Goal: Task Accomplishment & Management: Manage account settings

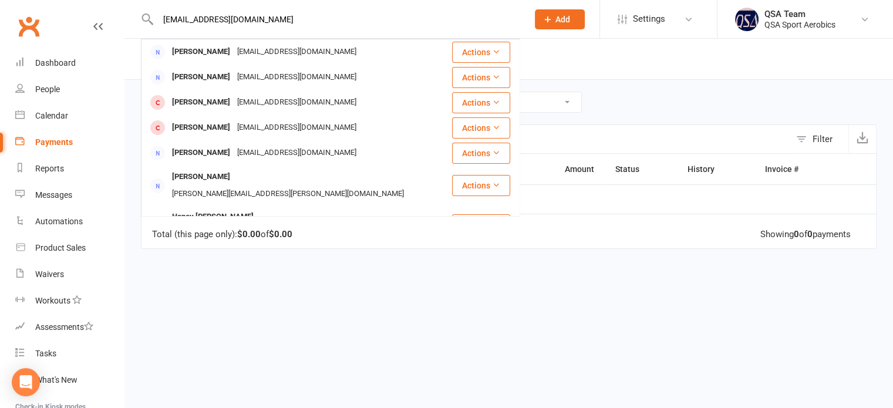
scroll to position [42, 0]
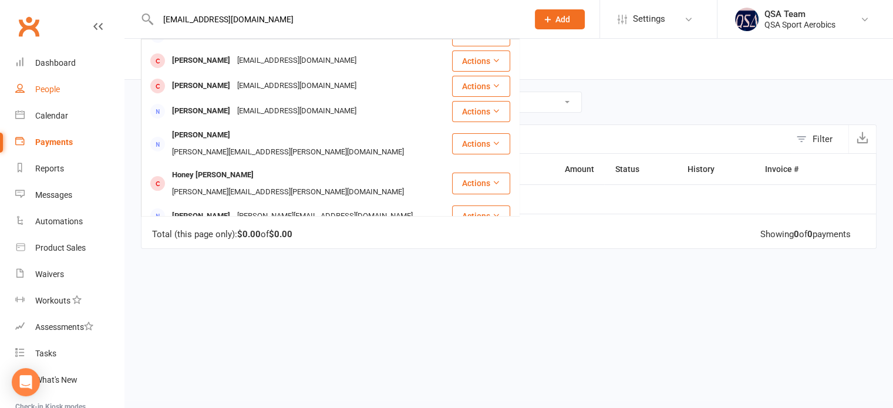
click at [50, 94] on link "People" at bounding box center [69, 89] width 109 height 26
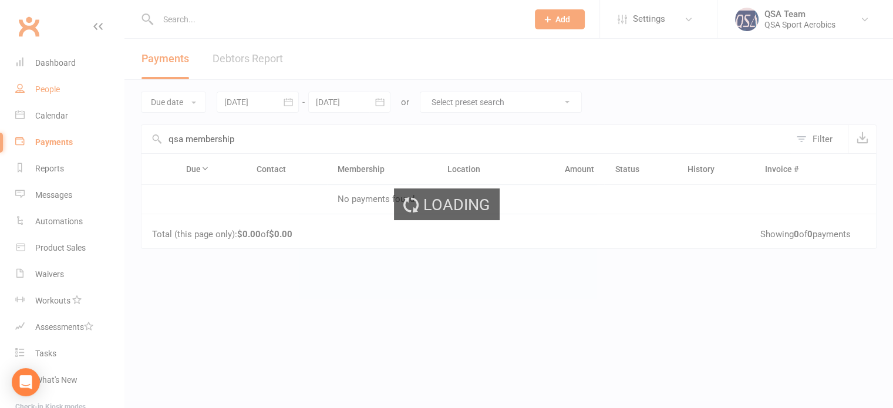
select select "100"
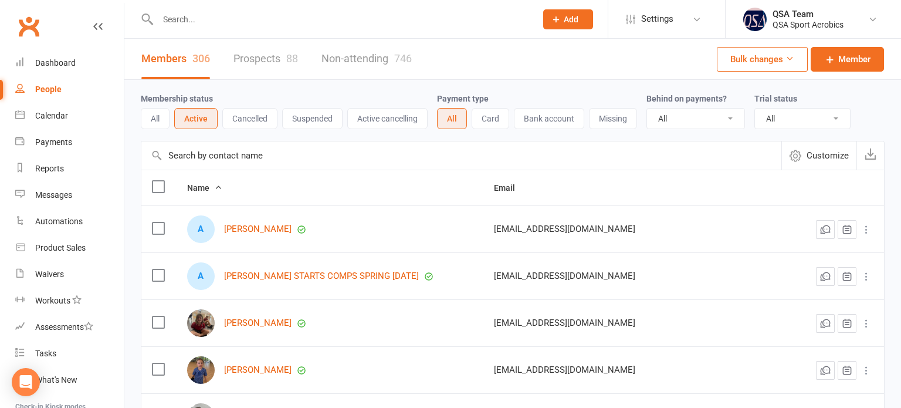
click at [778, 65] on button "Bulk changes" at bounding box center [762, 59] width 91 height 25
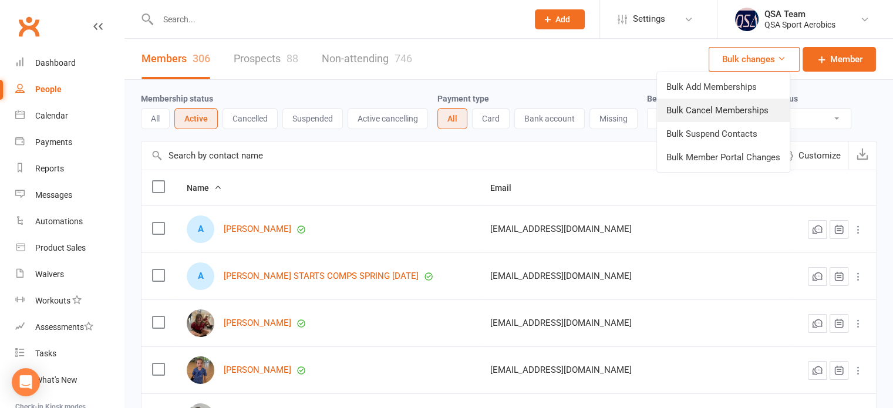
click at [684, 112] on link "Bulk Cancel Memberships" at bounding box center [723, 110] width 133 height 23
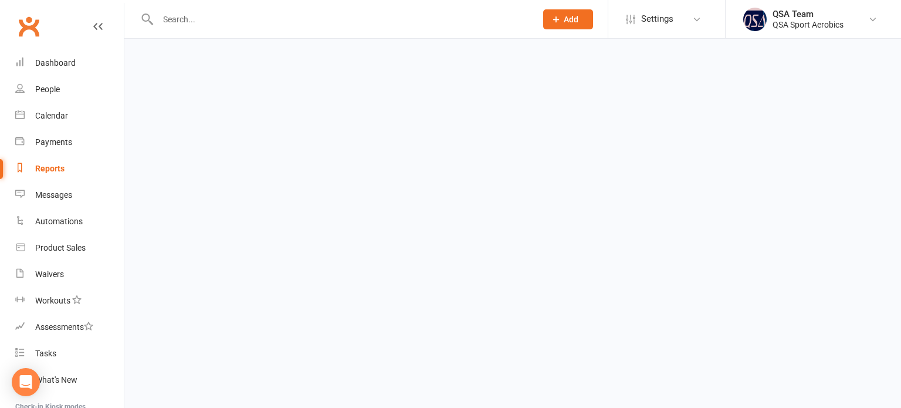
select select "false"
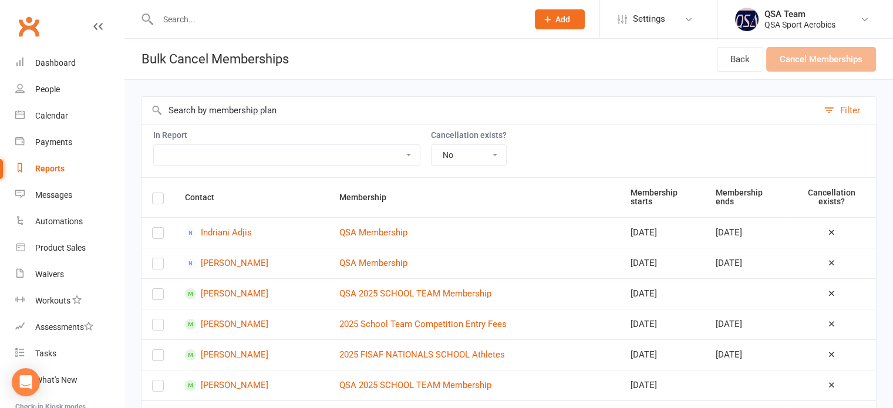
click at [248, 153] on select "2024 QSA Memberships 2024 School Comp Members & Club Members 2024 School Team M…" at bounding box center [287, 155] width 266 height 20
click at [197, 110] on input "text" at bounding box center [479, 110] width 676 height 27
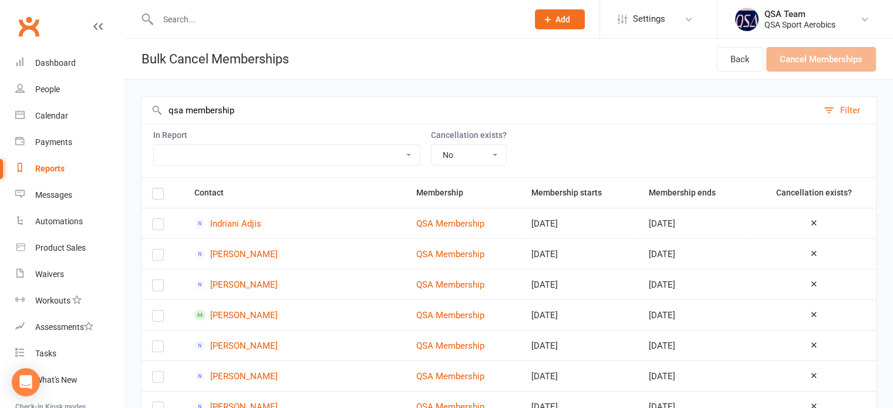
click at [589, 131] on div "In Report 2024 QSA Memberships 2024 School Comp Members & Club Members 2024 Sch…" at bounding box center [508, 150] width 735 height 53
click at [167, 107] on input "qsa membership" at bounding box center [479, 110] width 676 height 27
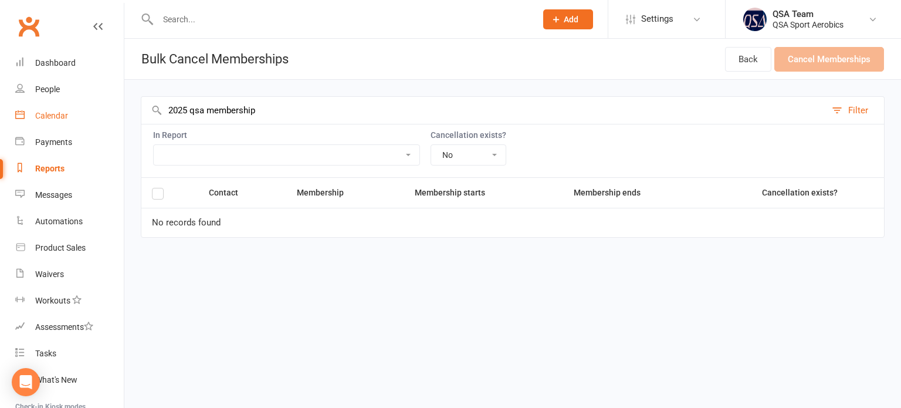
drag, startPoint x: 190, startPoint y: 110, endPoint x: 97, endPoint y: 115, distance: 93.5
click at [97, 115] on ui-view "Prospect Member Non-attending contact Class / event Appointment Task Membership…" at bounding box center [450, 128] width 901 height 251
type input "qsa membership"
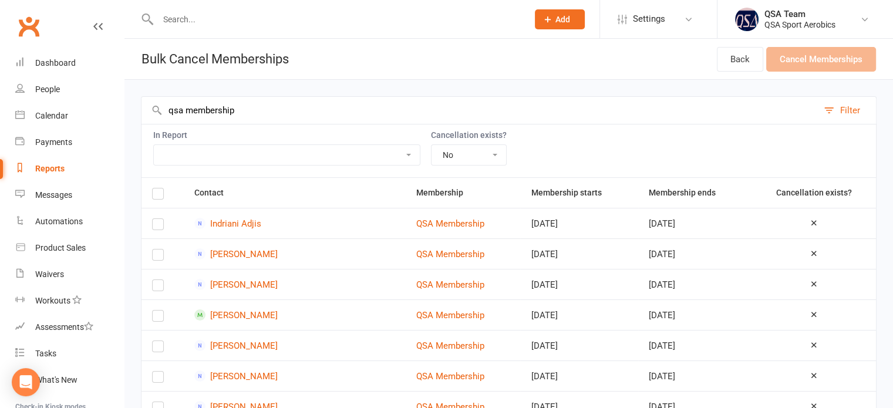
click at [212, 146] on select "2024 QSA Memberships 2024 School Comp Members & Club Members 2024 School Team M…" at bounding box center [287, 155] width 266 height 20
click at [597, 147] on div "In Report 2024 QSA Memberships 2024 School Comp Members & Club Members 2024 Sch…" at bounding box center [508, 150] width 735 height 53
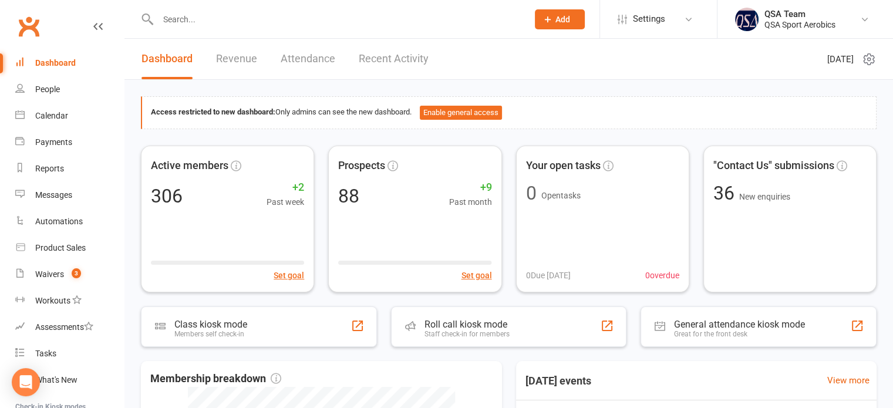
click at [186, 21] on input "text" at bounding box center [336, 19] width 365 height 16
paste input "hailsfarr@gmail.com"
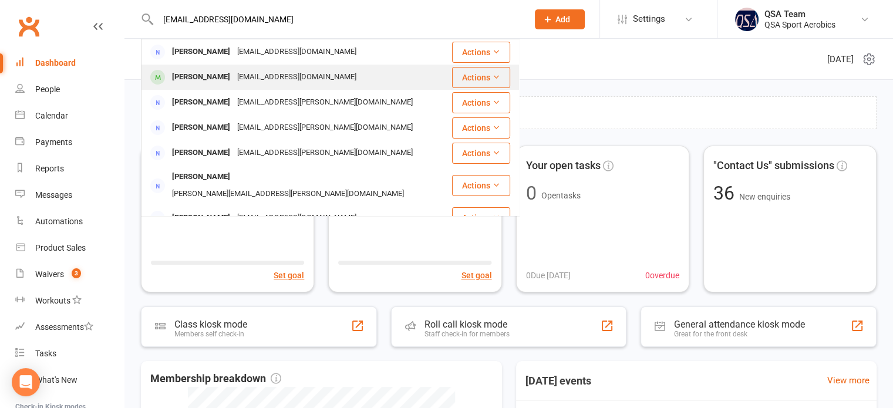
type input "hailsfarr@gmail.com"
click at [207, 73] on div "Skylah Farr" at bounding box center [200, 77] width 65 height 17
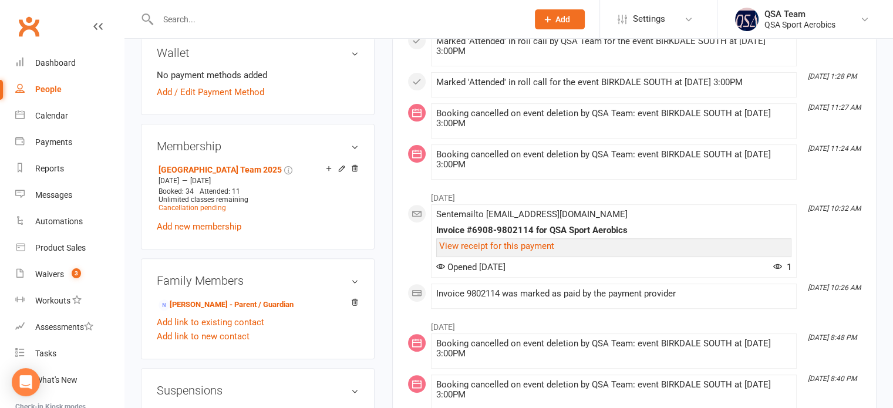
scroll to position [396, 0]
